Goal: Register for event/course

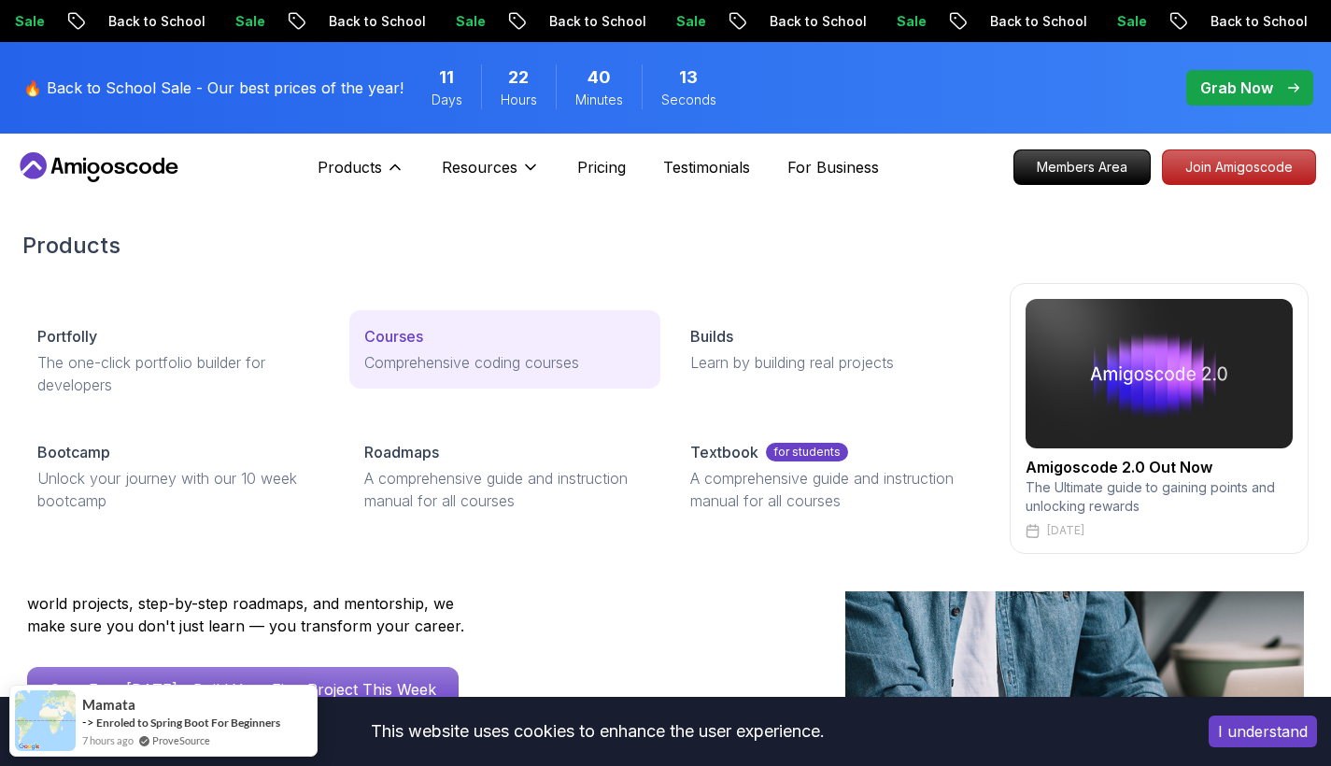
click at [414, 341] on p "Courses" at bounding box center [393, 336] width 59 height 22
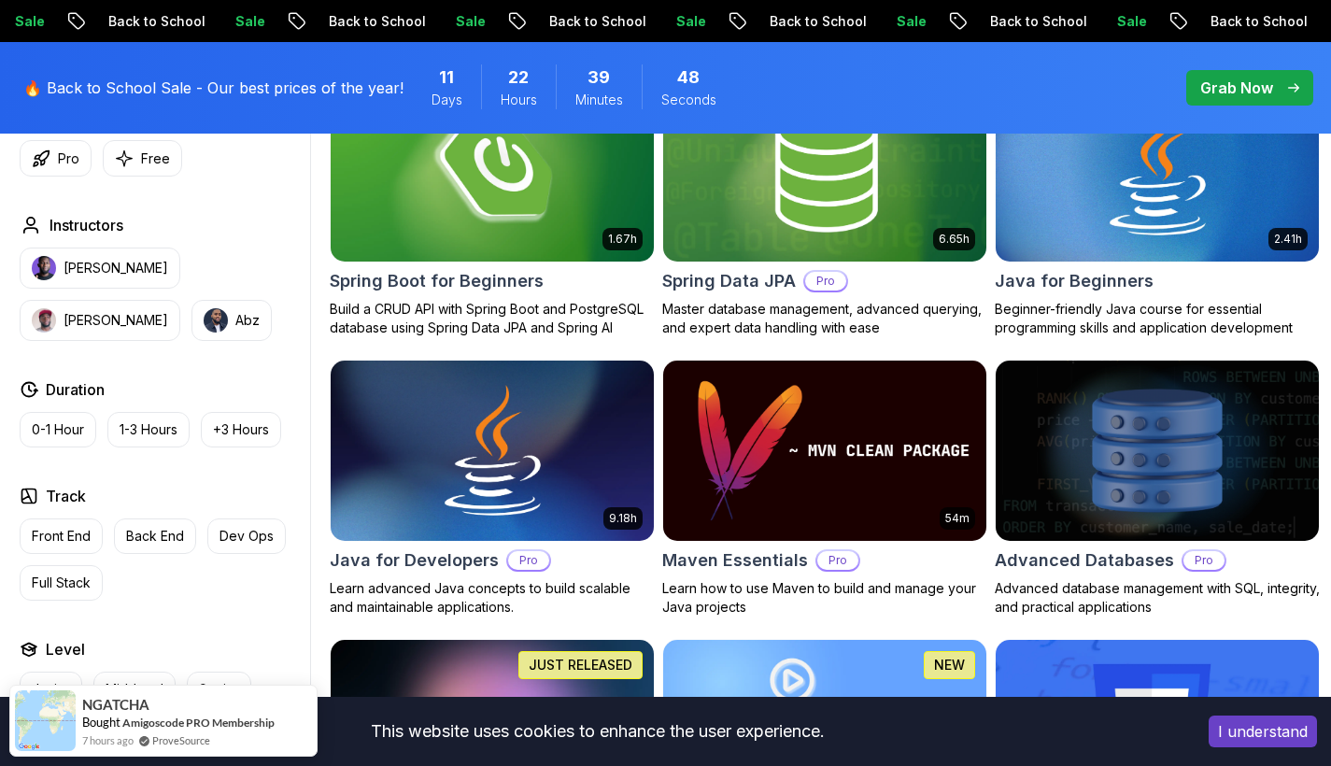
scroll to position [675, 0]
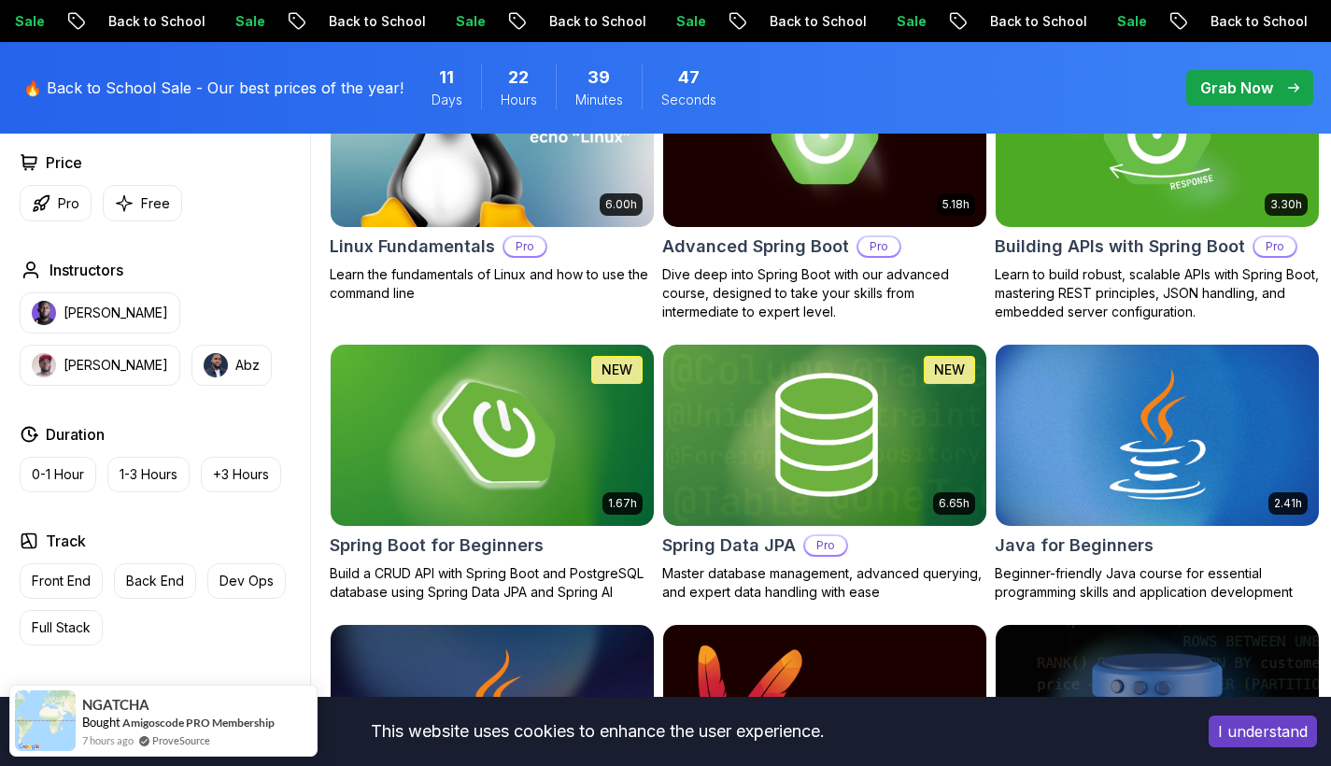
click at [532, 416] on img at bounding box center [491, 435] width 339 height 190
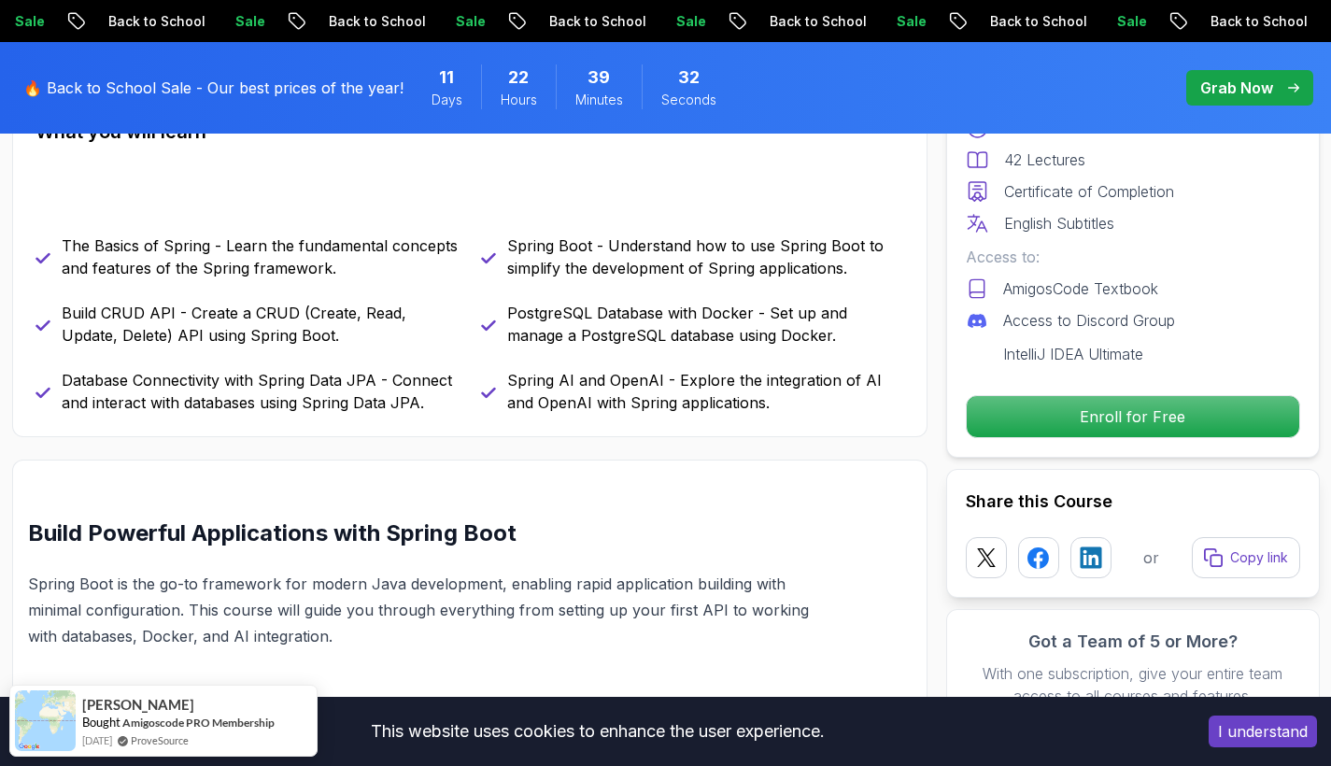
scroll to position [843, 0]
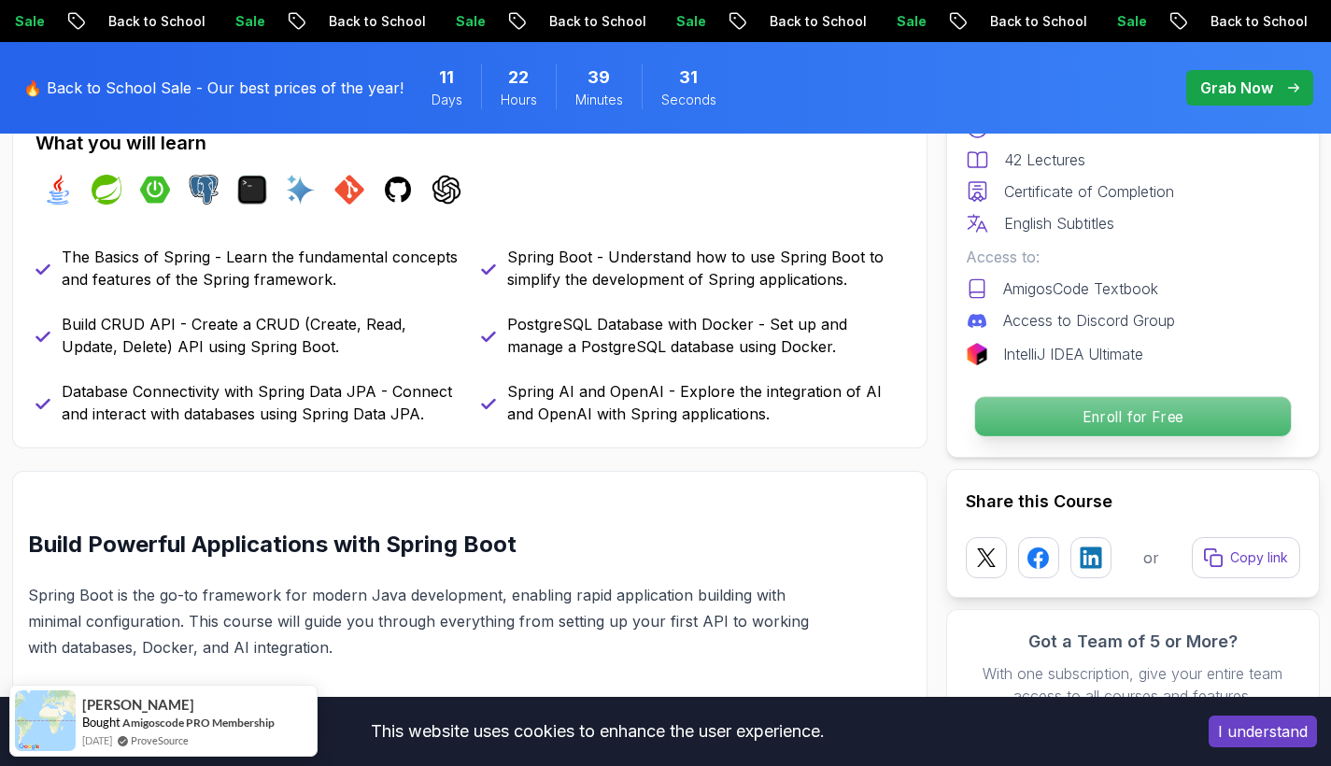
click at [1120, 408] on p "Enroll for Free" at bounding box center [1132, 416] width 316 height 39
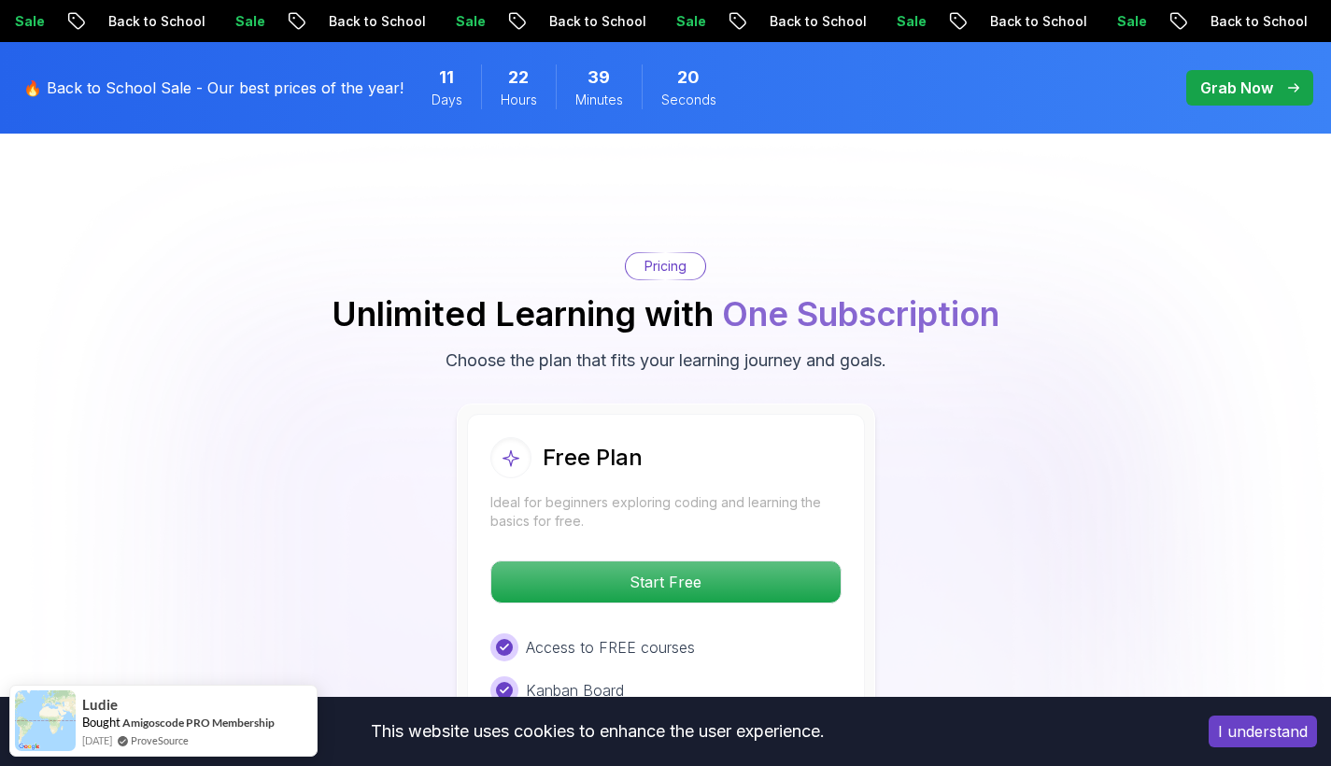
scroll to position [3689, 0]
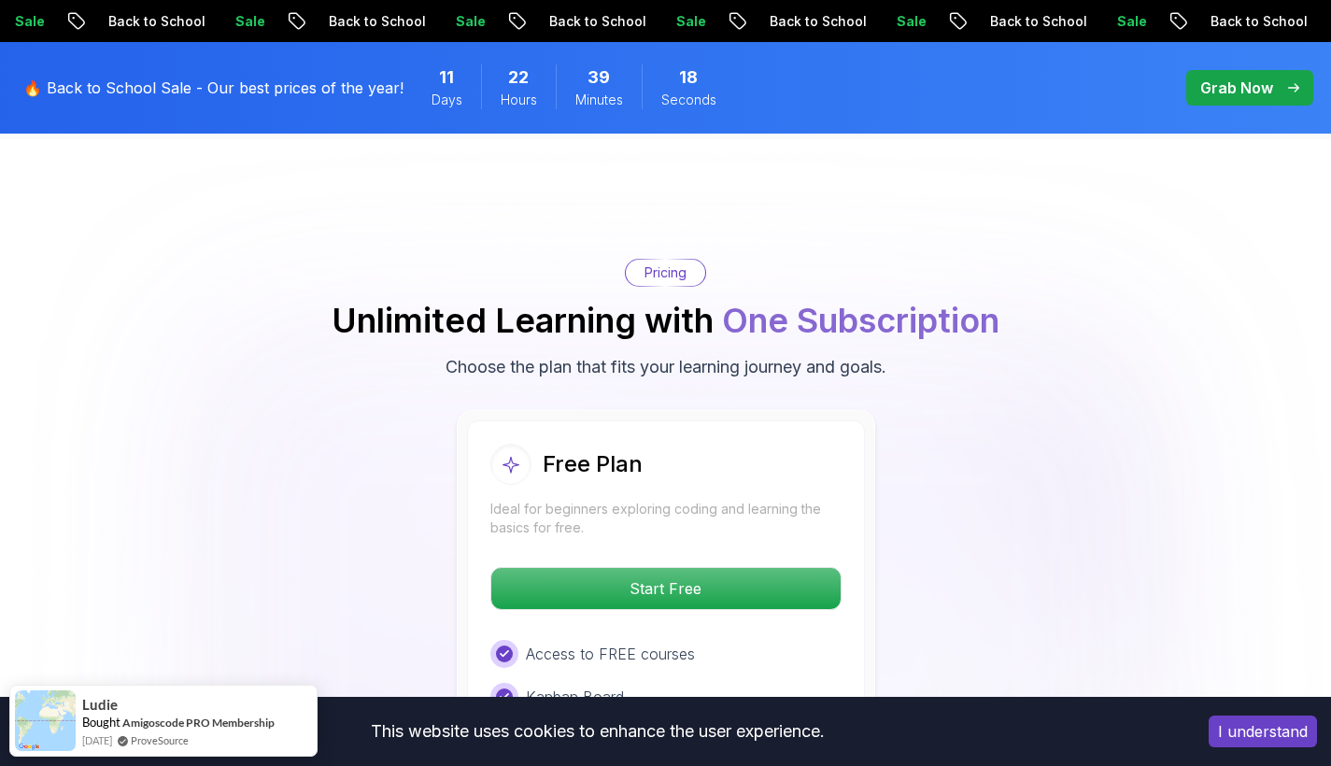
click at [677, 263] on p "Pricing" at bounding box center [666, 272] width 42 height 19
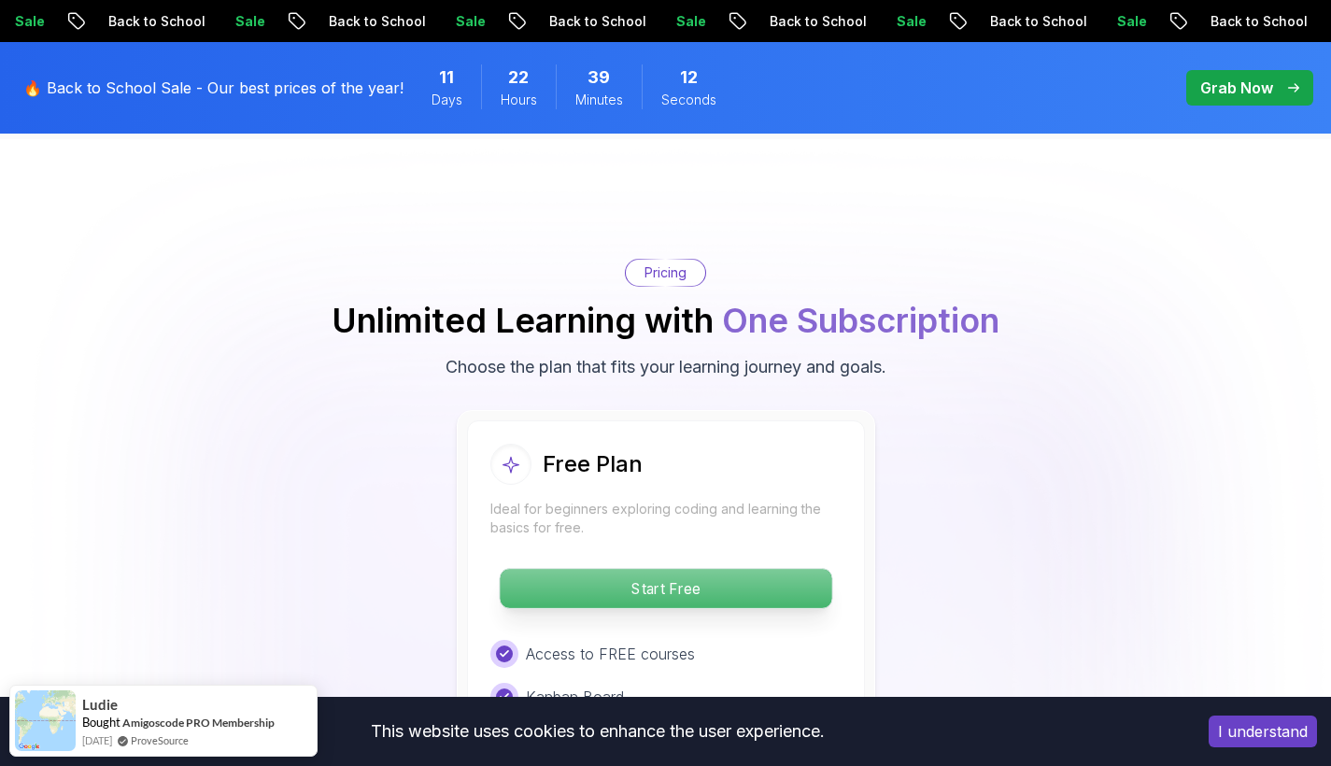
click at [694, 569] on p "Start Free" at bounding box center [666, 588] width 332 height 39
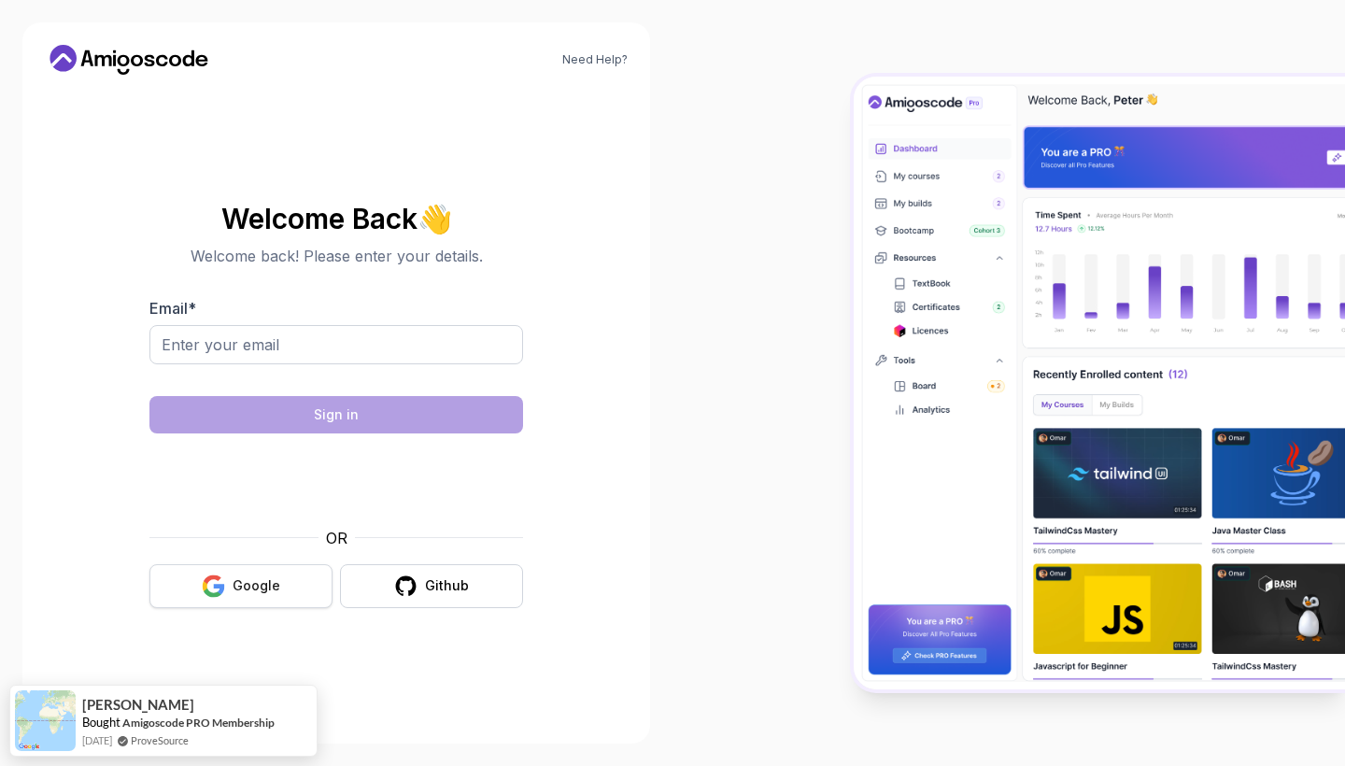
click at [299, 593] on button "Google" at bounding box center [240, 586] width 183 height 44
